Goal: Use online tool/utility

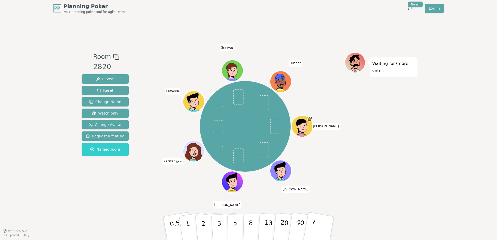
click at [196, 152] on icon at bounding box center [194, 151] width 21 height 2
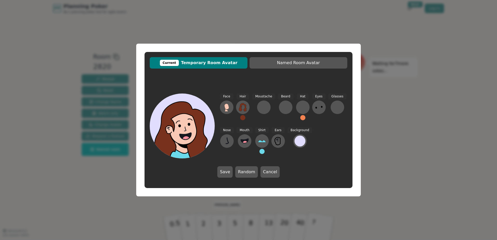
click at [176, 140] on icon at bounding box center [185, 136] width 32 height 11
click at [225, 108] on icon at bounding box center [226, 107] width 8 height 8
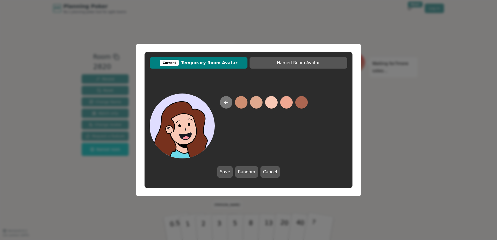
click at [225, 104] on icon at bounding box center [226, 102] width 6 height 6
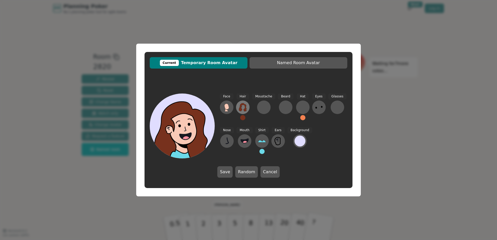
click at [239, 105] on icon at bounding box center [243, 107] width 8 height 8
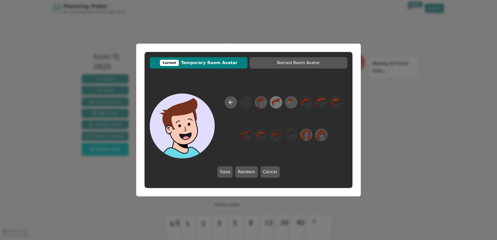
click at [272, 104] on icon at bounding box center [276, 102] width 8 height 8
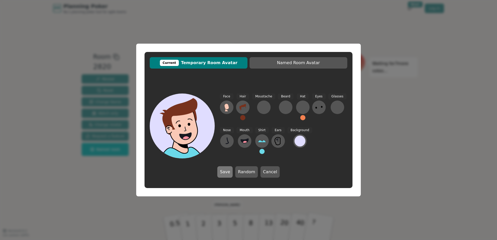
click at [229, 172] on button "Save" at bounding box center [224, 171] width 15 height 11
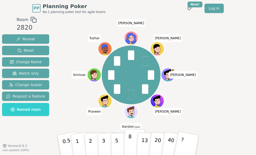
click at [131, 144] on p "8" at bounding box center [130, 144] width 4 height 23
